Goal: Information Seeking & Learning: Understand process/instructions

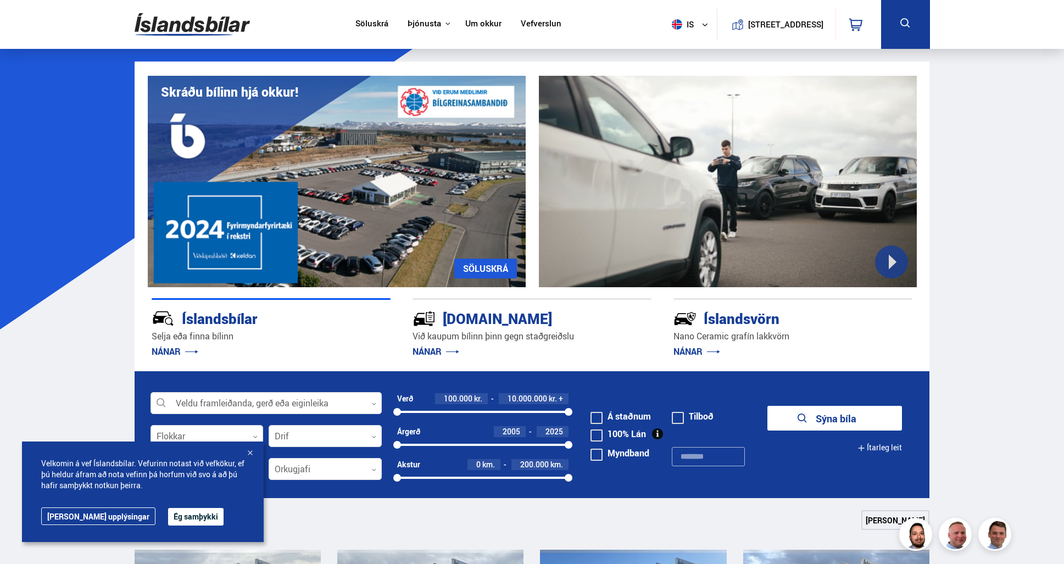
click at [748, 321] on div "Íslandsvörn" at bounding box center [773, 317] width 200 height 19
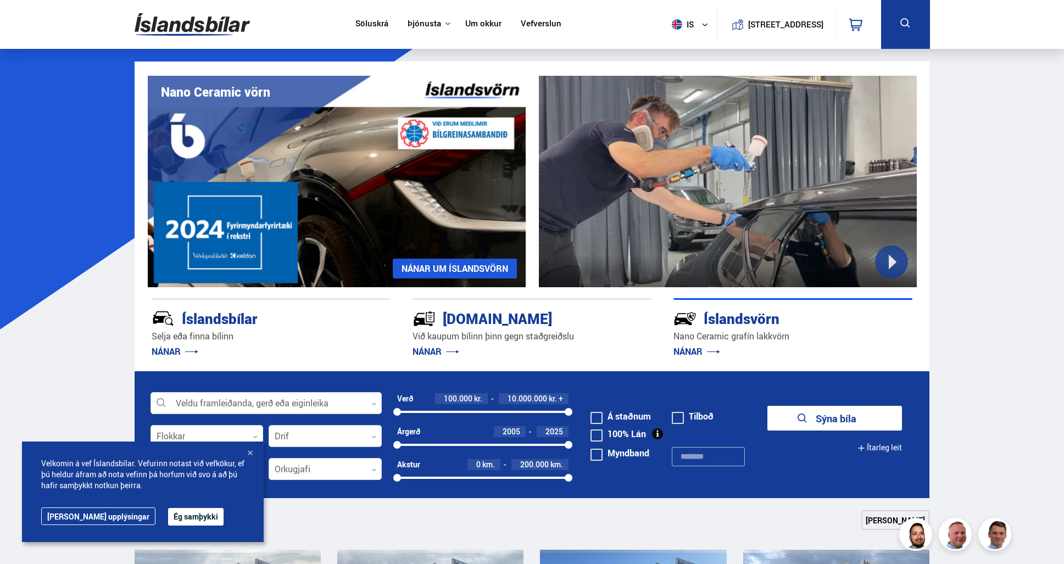
click at [432, 267] on link "NÁNAR UM ÍSLANDSVÖRN" at bounding box center [455, 269] width 124 height 20
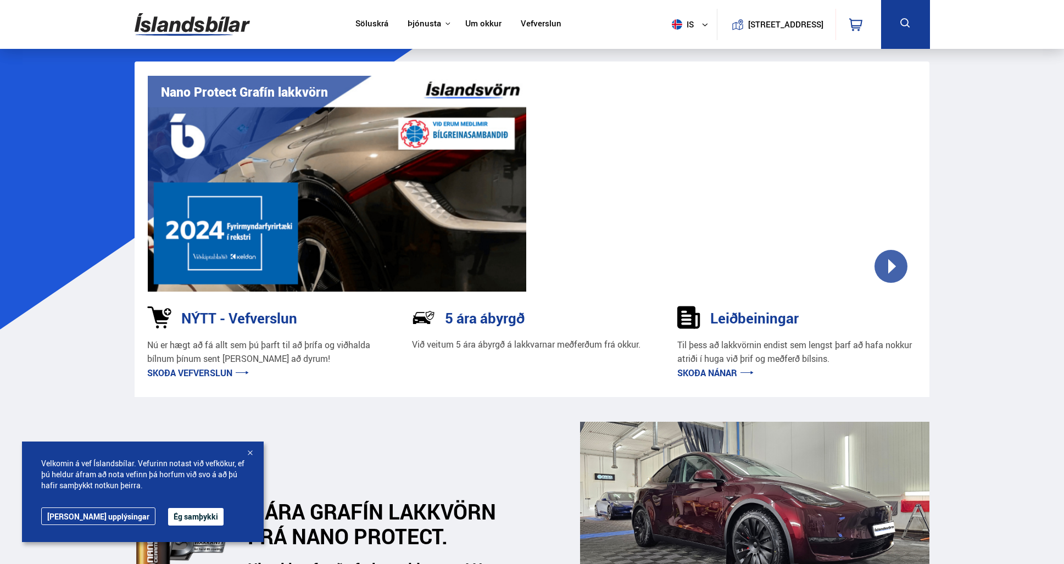
click at [169, 517] on button "Ég samþykki" at bounding box center [195, 517] width 55 height 18
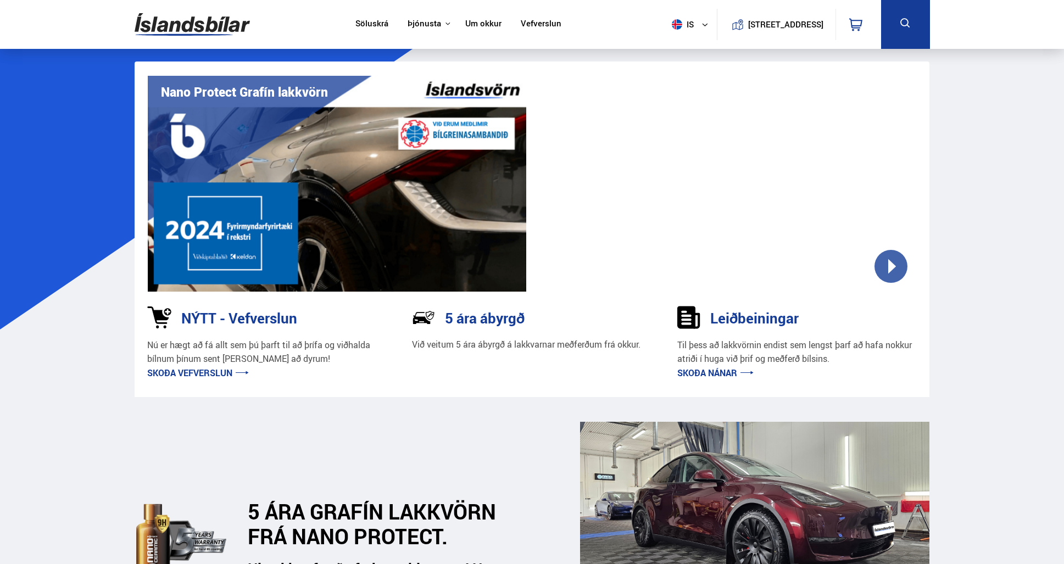
click at [892, 266] on div at bounding box center [726, 184] width 379 height 216
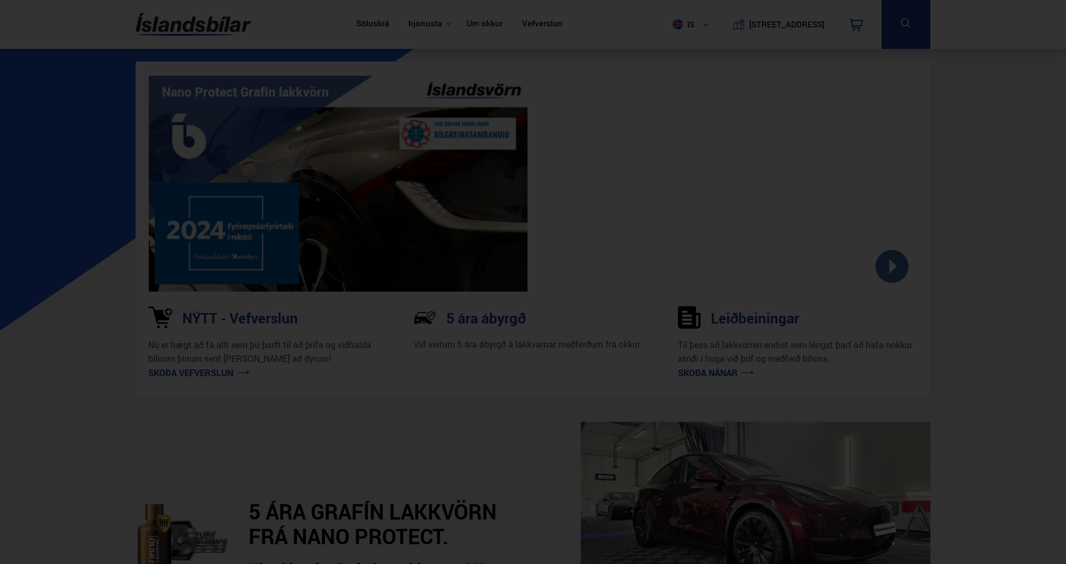
click at [256, 428] on div at bounding box center [533, 282] width 1066 height 564
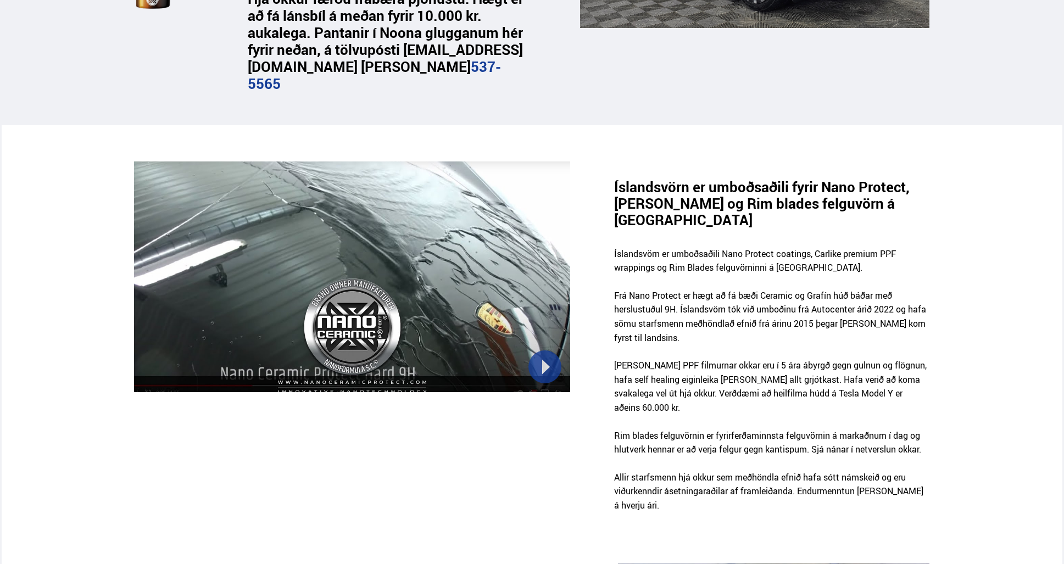
scroll to position [571, 0]
click at [543, 369] on div at bounding box center [351, 276] width 435 height 231
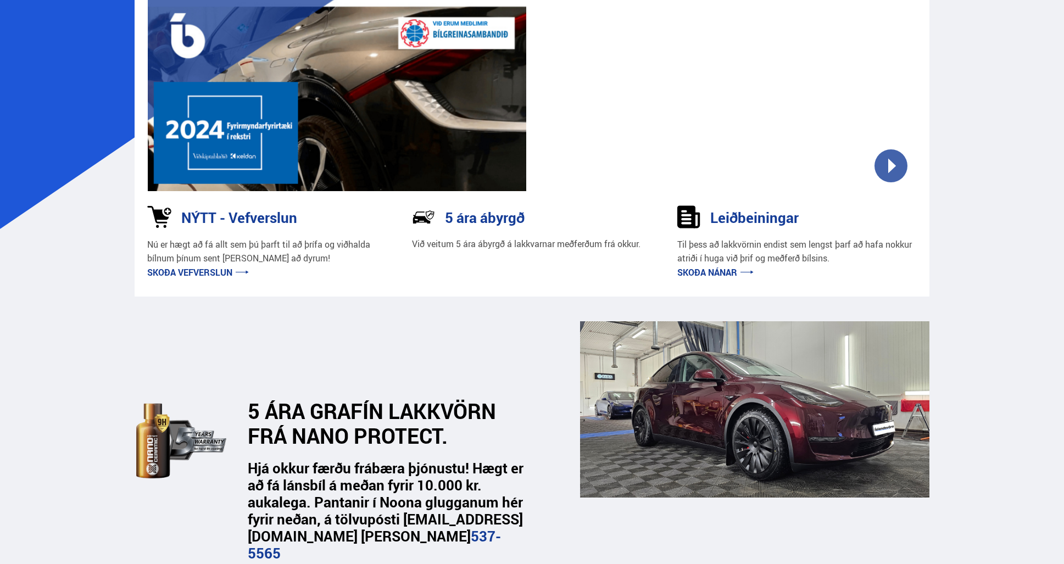
scroll to position [0, 0]
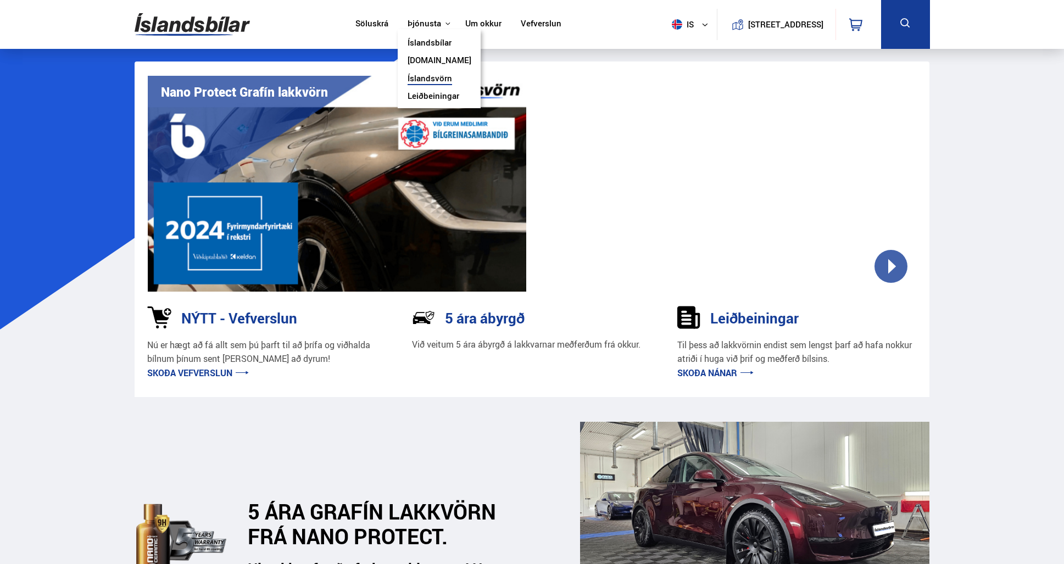
click at [428, 94] on link "Leiðbeiningar" at bounding box center [433, 97] width 52 height 12
